Goal: Task Accomplishment & Management: Complete application form

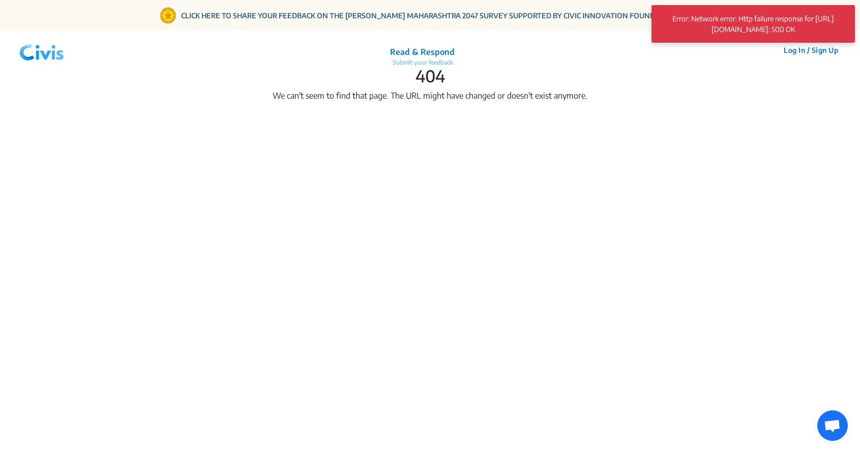
click at [809, 51] on button "Log In / Sign Up" at bounding box center [811, 50] width 68 height 16
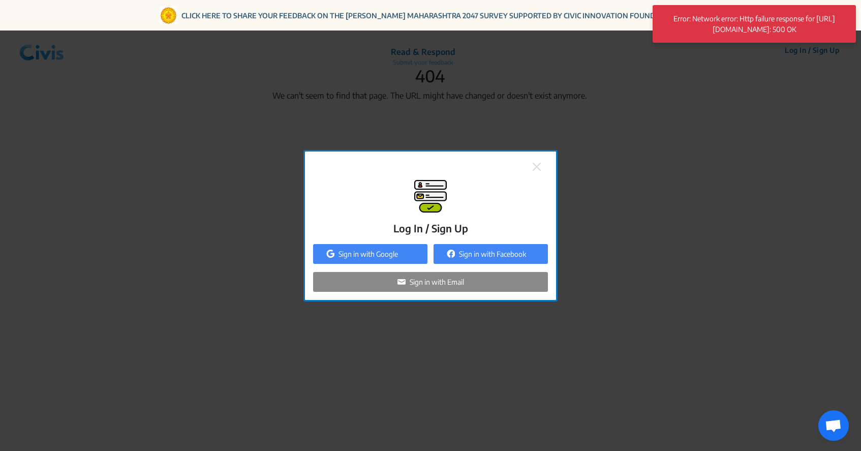
click at [443, 287] on div "Sign in with Email" at bounding box center [430, 282] width 235 height 20
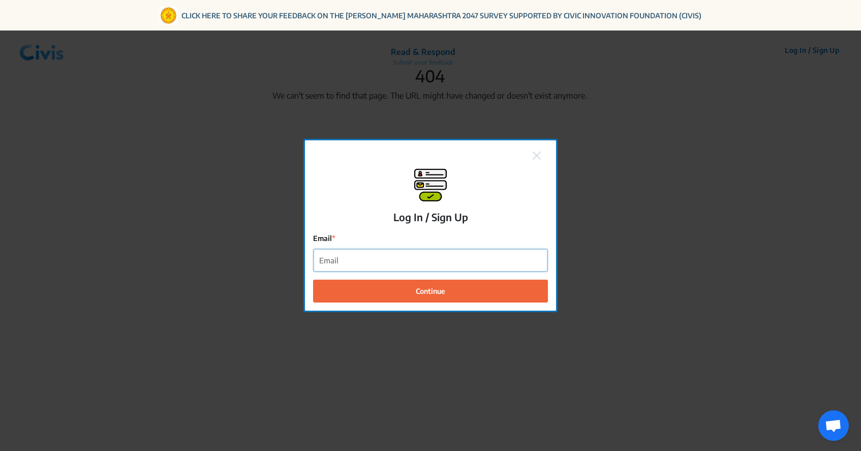
click at [432, 256] on input "Email" at bounding box center [431, 260] width 234 height 23
type input "saliha@commutatus.com"
click at [431, 291] on button "Continue" at bounding box center [430, 291] width 235 height 23
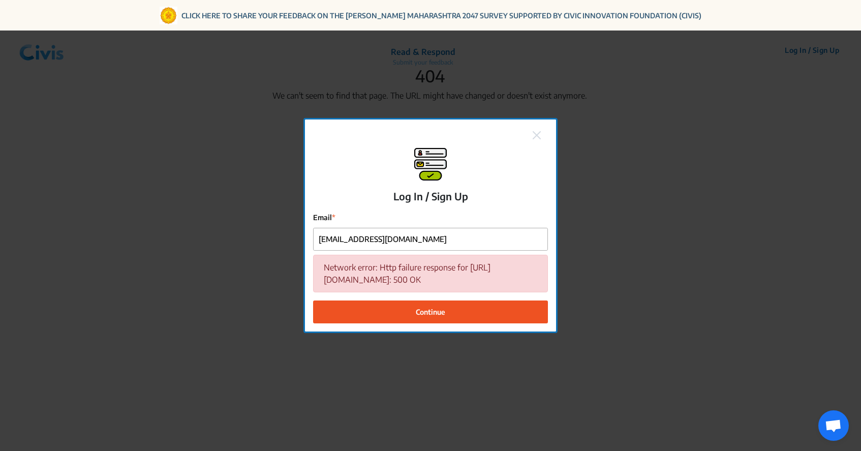
click at [446, 305] on button "Continue" at bounding box center [430, 311] width 235 height 23
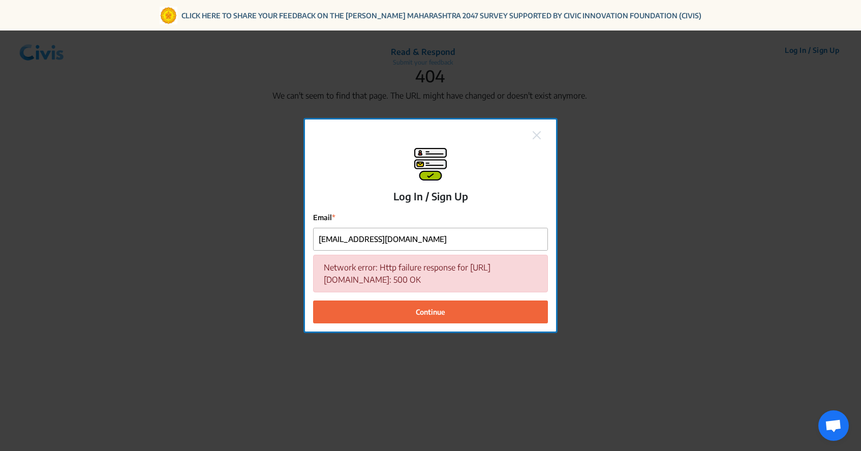
click at [539, 137] on img at bounding box center [537, 135] width 8 height 8
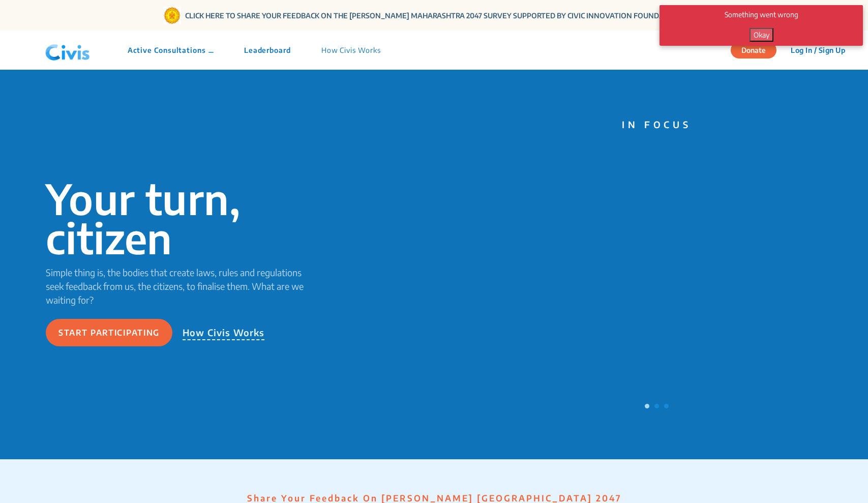
click at [765, 36] on button "Okay" at bounding box center [761, 35] width 24 height 14
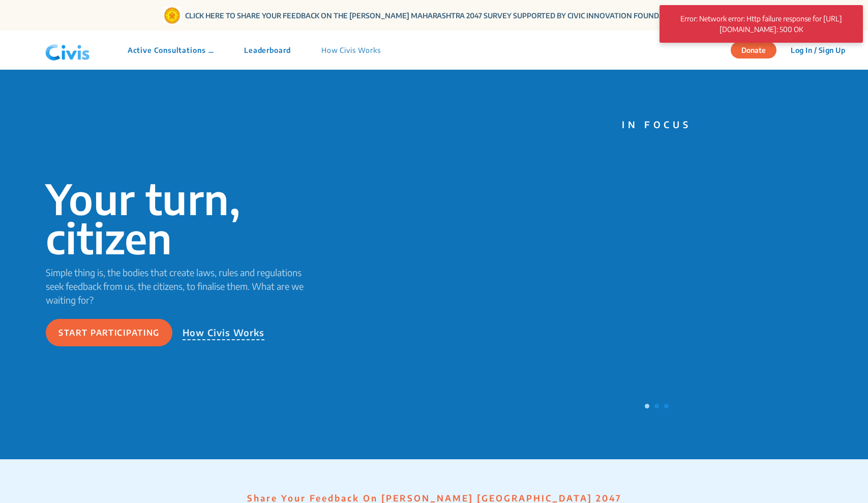
click at [812, 54] on button "Log In / Sign Up" at bounding box center [818, 50] width 68 height 16
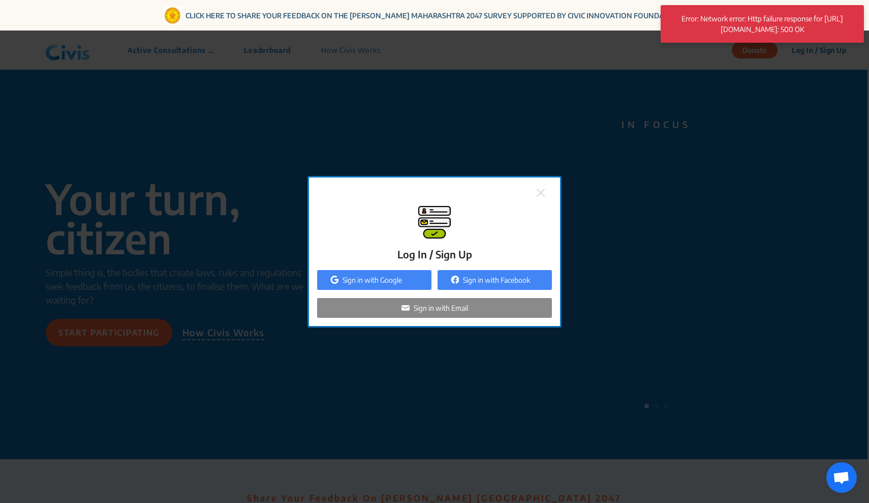
click at [496, 312] on div "Sign in with Email" at bounding box center [434, 308] width 235 height 20
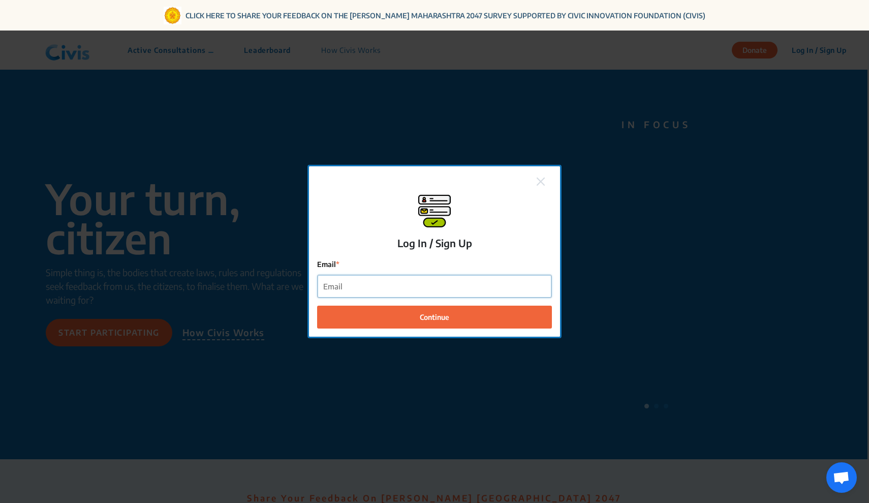
click at [425, 289] on input "Email" at bounding box center [435, 286] width 234 height 23
click at [435, 317] on button "Continue" at bounding box center [434, 317] width 235 height 23
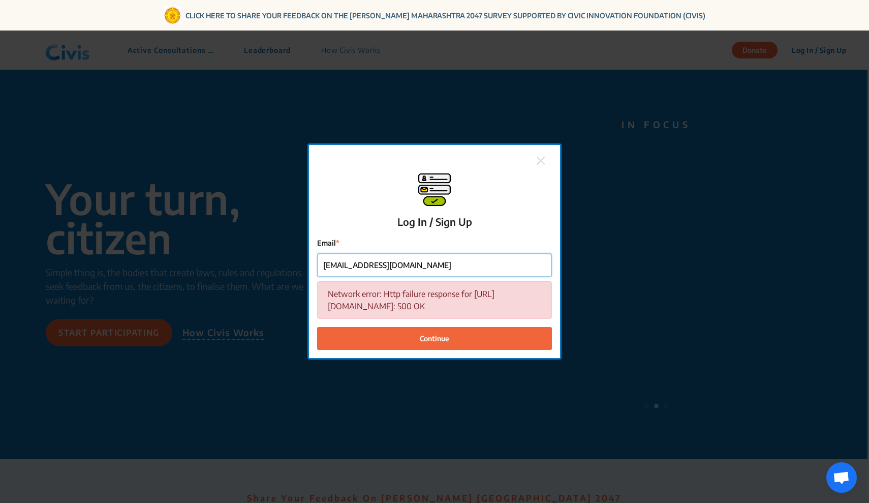
click at [343, 264] on input "saliha@commutatus.com" at bounding box center [435, 265] width 234 height 23
type input "saliha+test@commutatus.com"
click at [435, 338] on button "Continue" at bounding box center [434, 338] width 235 height 23
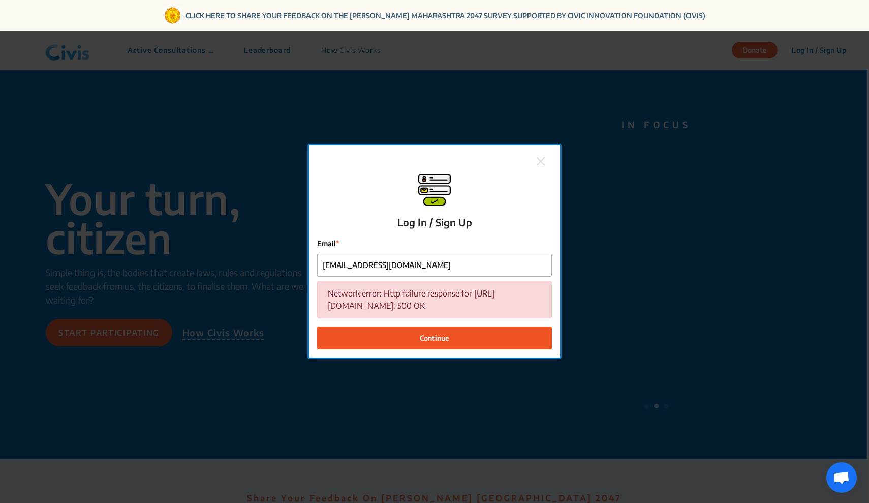
click at [431, 344] on button "Continue" at bounding box center [434, 337] width 235 height 23
click at [420, 334] on span "Continue" at bounding box center [434, 337] width 29 height 11
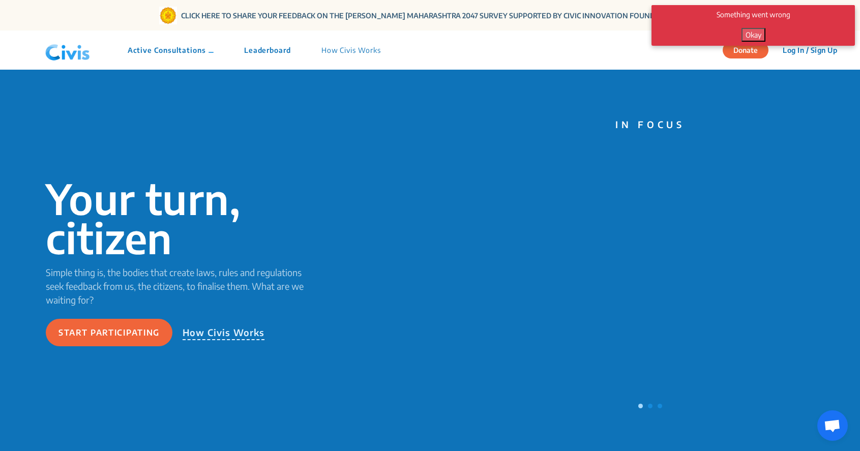
scroll to position [40, 0]
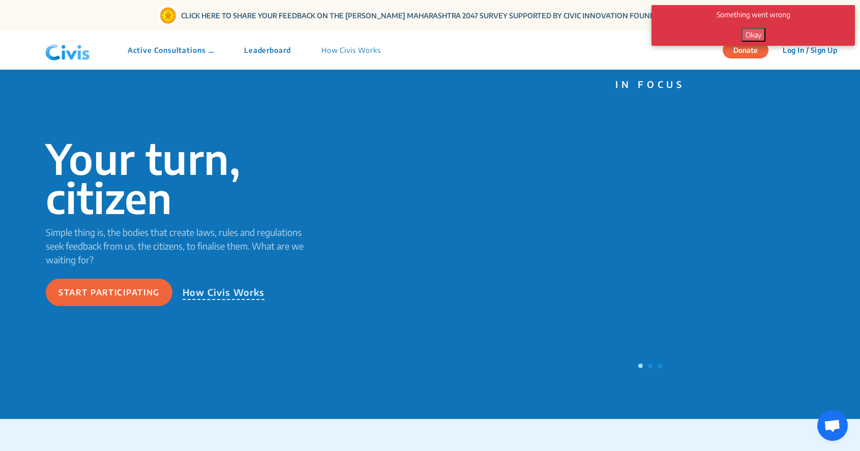
click at [176, 55] on div "Active Consultations Leaderboard How Civis Works" at bounding box center [218, 50] width 355 height 31
click at [186, 49] on p "Active Consultations" at bounding box center [171, 50] width 86 height 11
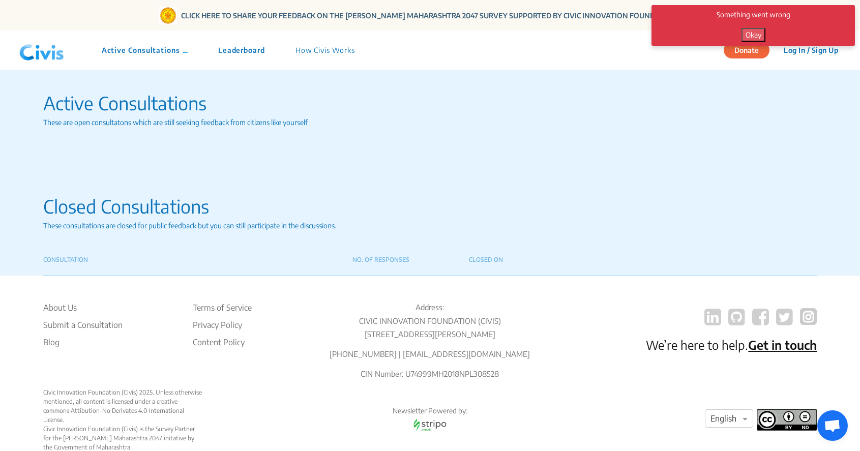
click at [151, 62] on div "Active Consultations Leaderboard How Civis Works" at bounding box center [192, 50] width 355 height 31
click at [164, 53] on p "Active Consultations" at bounding box center [145, 50] width 86 height 11
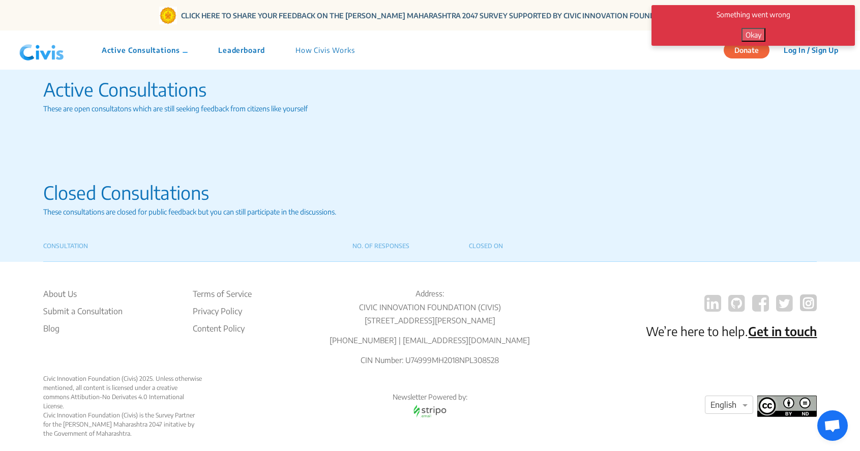
click at [165, 54] on p "Active Consultations" at bounding box center [145, 50] width 86 height 11
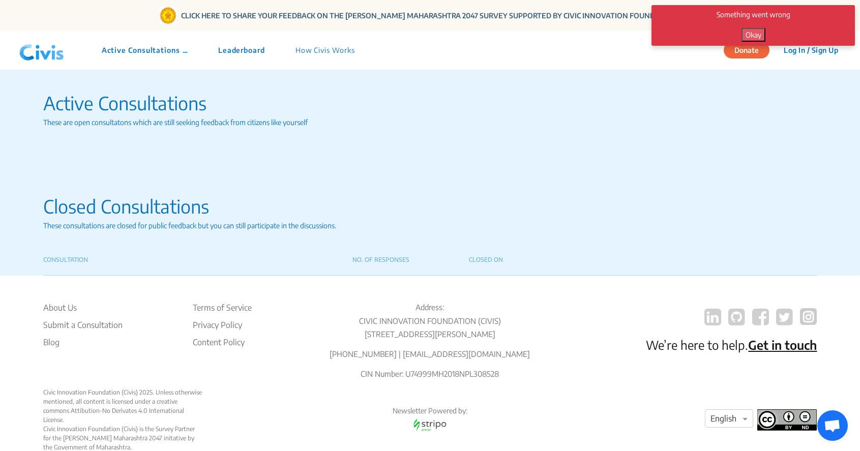
scroll to position [0, 0]
click at [170, 172] on div "Closed Consultations These consultations are closed for public feedback but you…" at bounding box center [430, 214] width 774 height 124
click at [64, 259] on p "CONSULTATION" at bounding box center [198, 259] width 310 height 9
click at [756, 36] on button "Okay" at bounding box center [753, 35] width 24 height 14
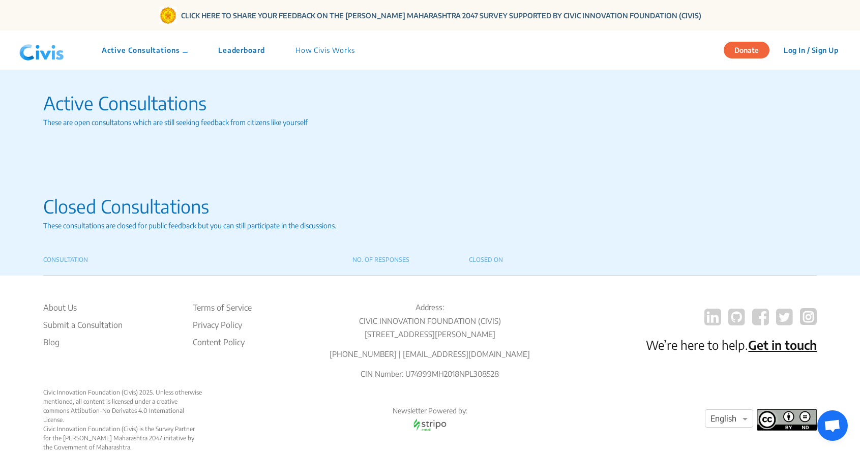
click at [444, 240] on div "Closed Consultations These consultations are closed for public feedback but you…" at bounding box center [430, 214] width 774 height 124
